Goal: Information Seeking & Learning: Learn about a topic

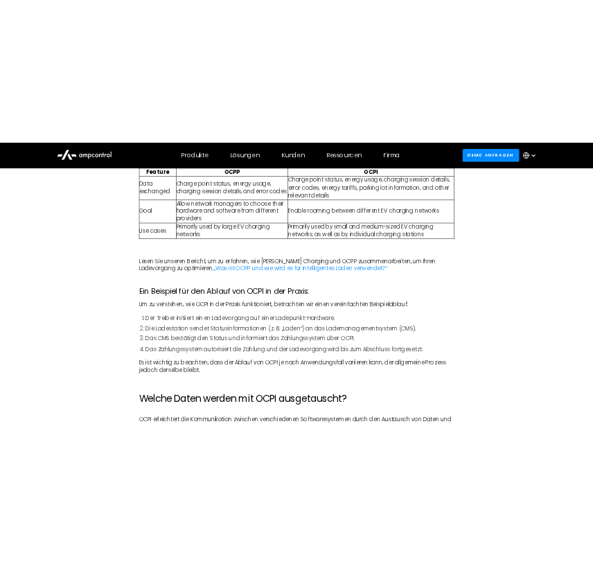
scroll to position [2910, 0]
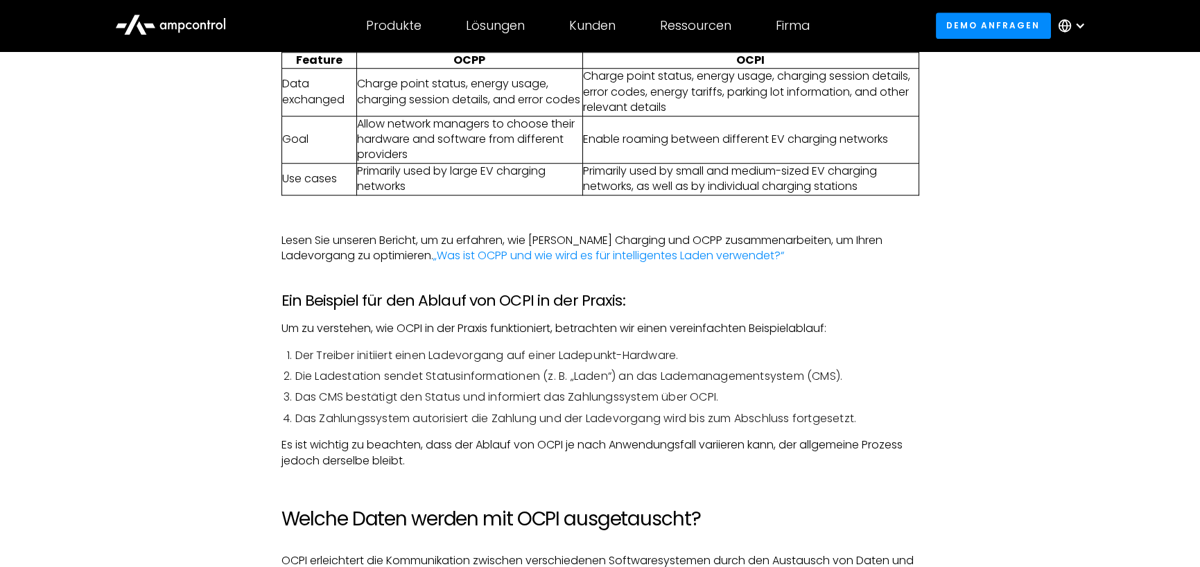
scroll to position [3395, 0]
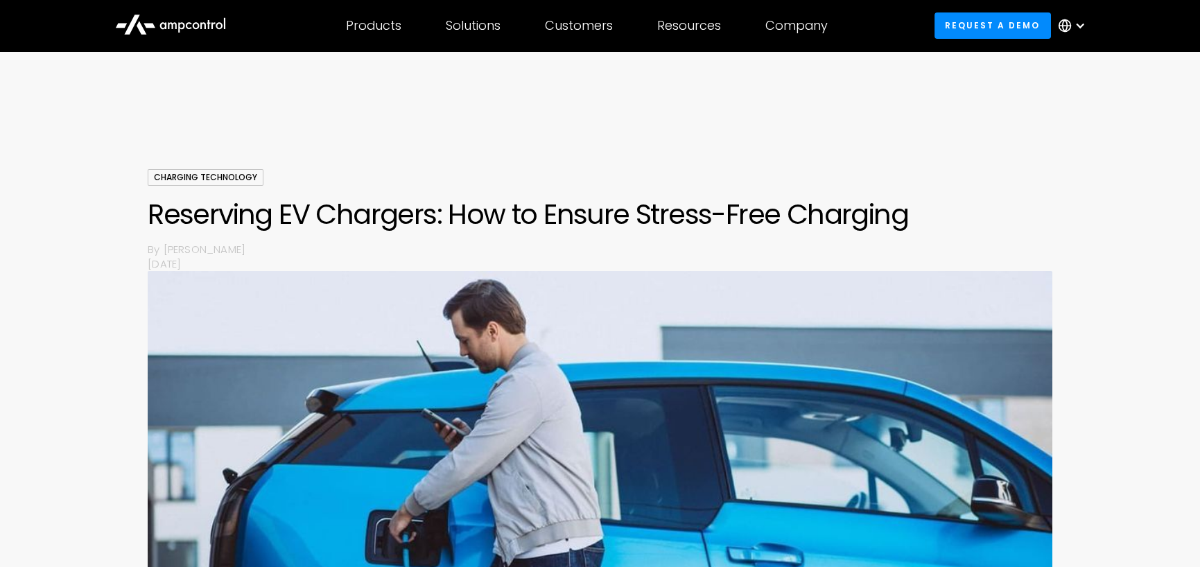
drag, startPoint x: 228, startPoint y: 401, endPoint x: 204, endPoint y: 154, distance: 248.6
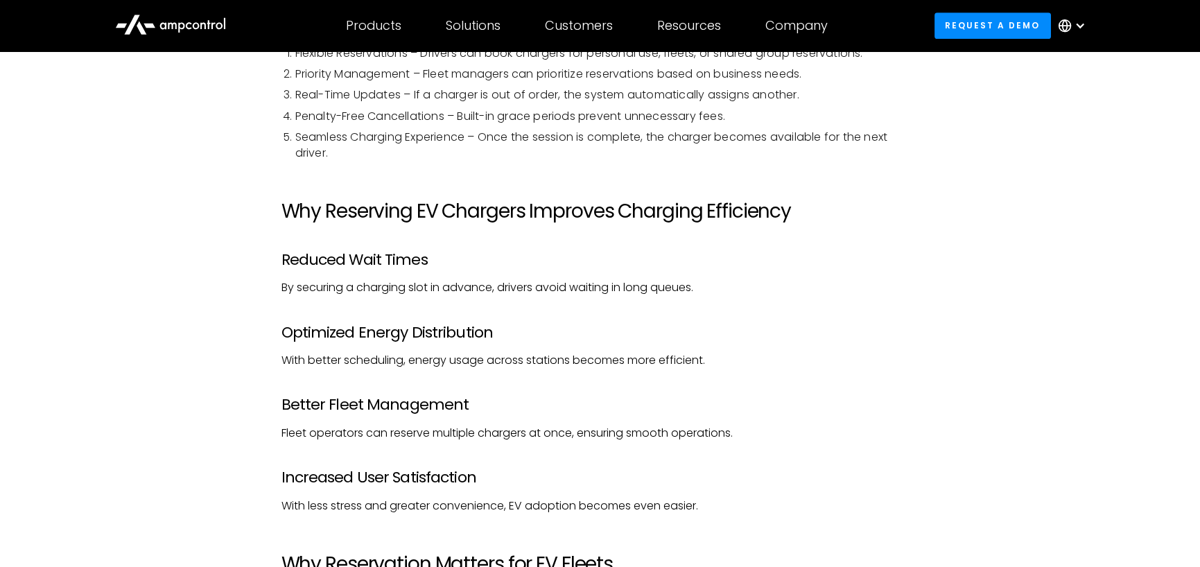
scroll to position [1871, 0]
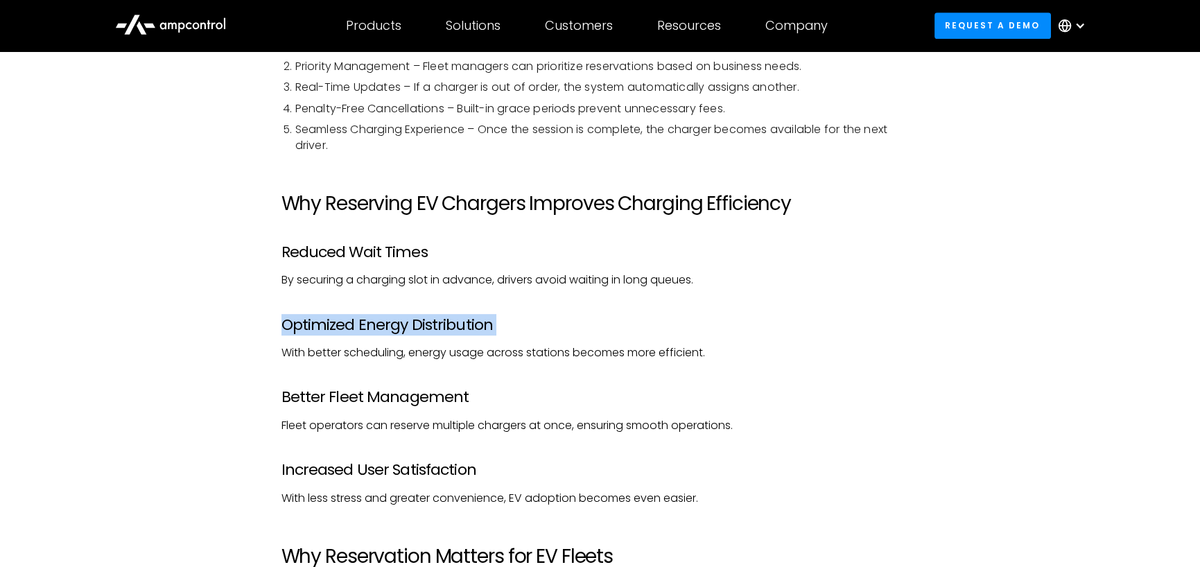
drag, startPoint x: 92, startPoint y: 331, endPoint x: 80, endPoint y: 347, distance: 19.8
click at [80, 347] on div "Why EV Charger Reservations Matter The demand for EV charging stations is at an…" at bounding box center [600, 35] width 1200 height 2338
